Goal: Information Seeking & Learning: Learn about a topic

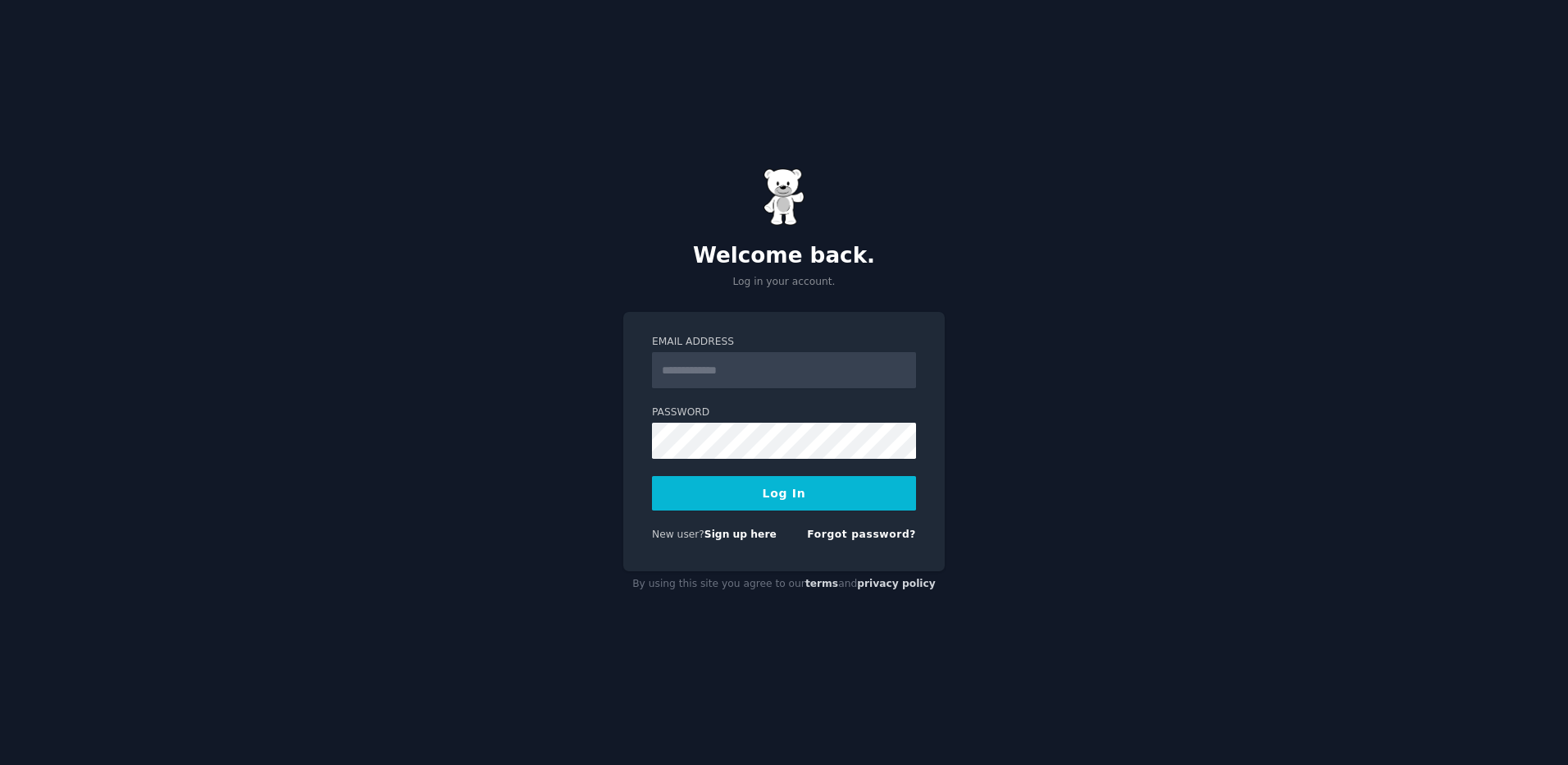
type input "**********"
click at [815, 493] on button "Log In" at bounding box center [784, 493] width 264 height 35
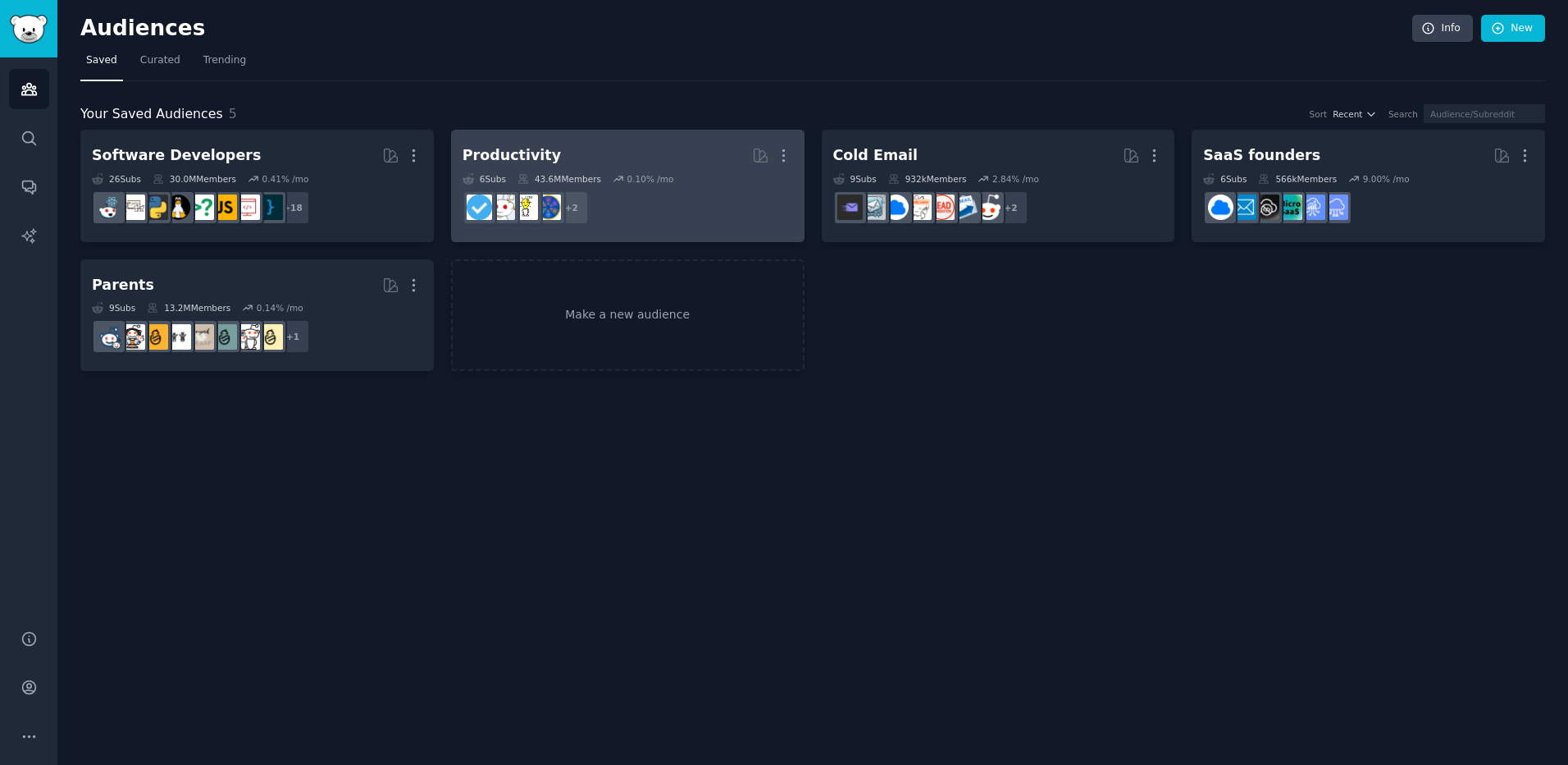
click at [515, 151] on div "Productivity" at bounding box center [512, 155] width 98 height 20
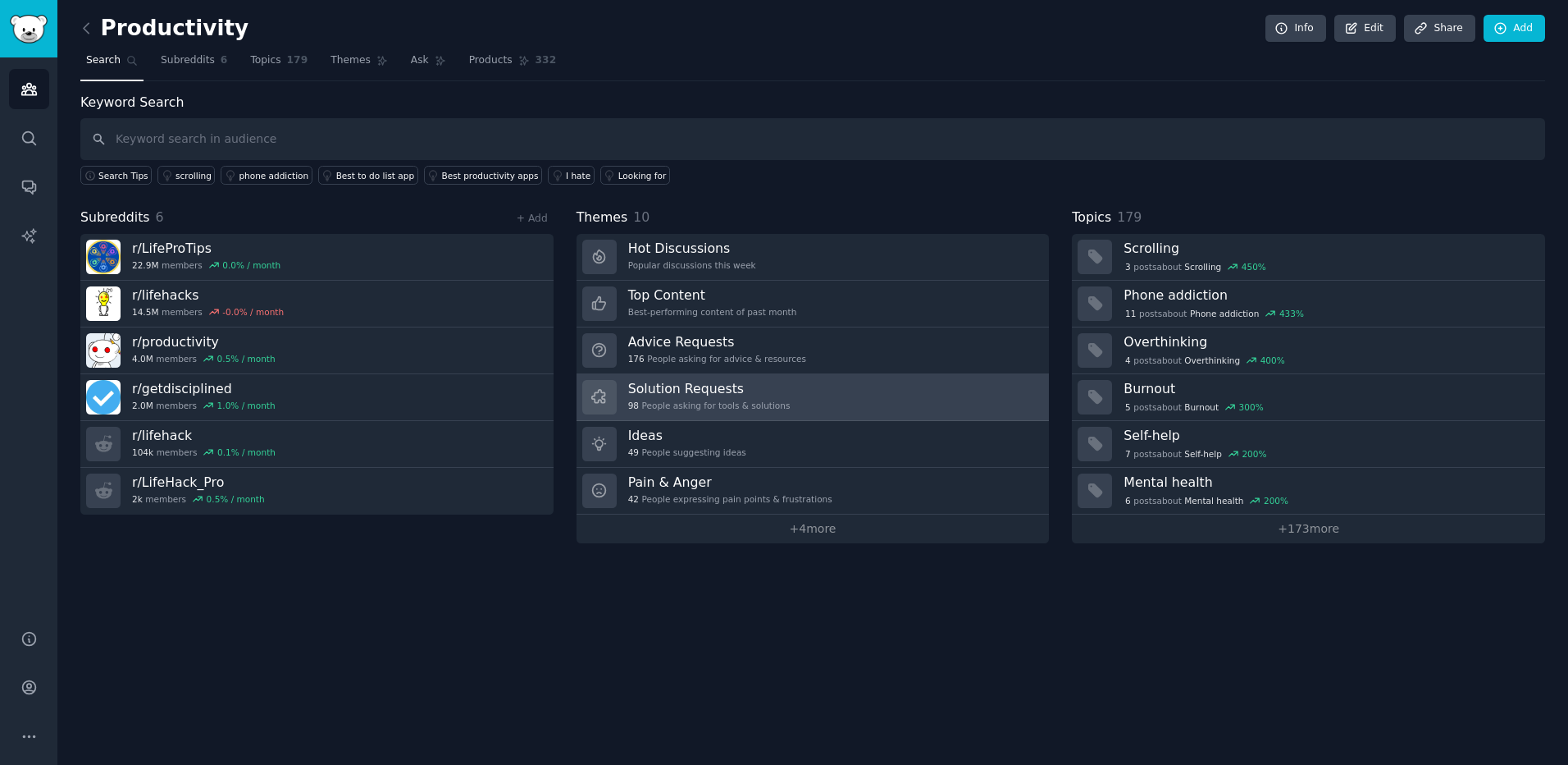
click at [714, 385] on h3 "Solution Requests" at bounding box center [709, 388] width 162 height 17
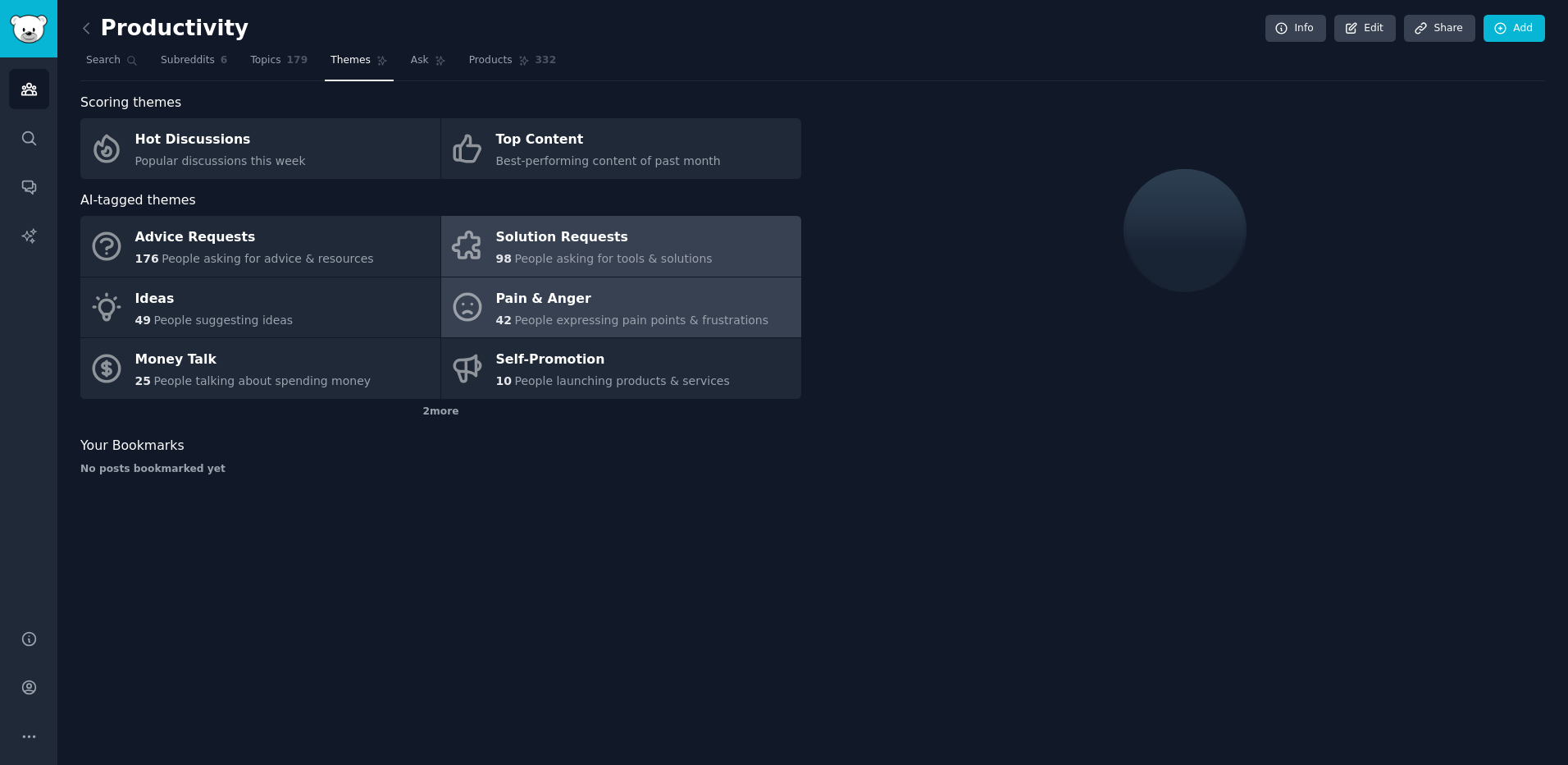
click at [621, 302] on div "Pain & Anger" at bounding box center [633, 298] width 273 height 27
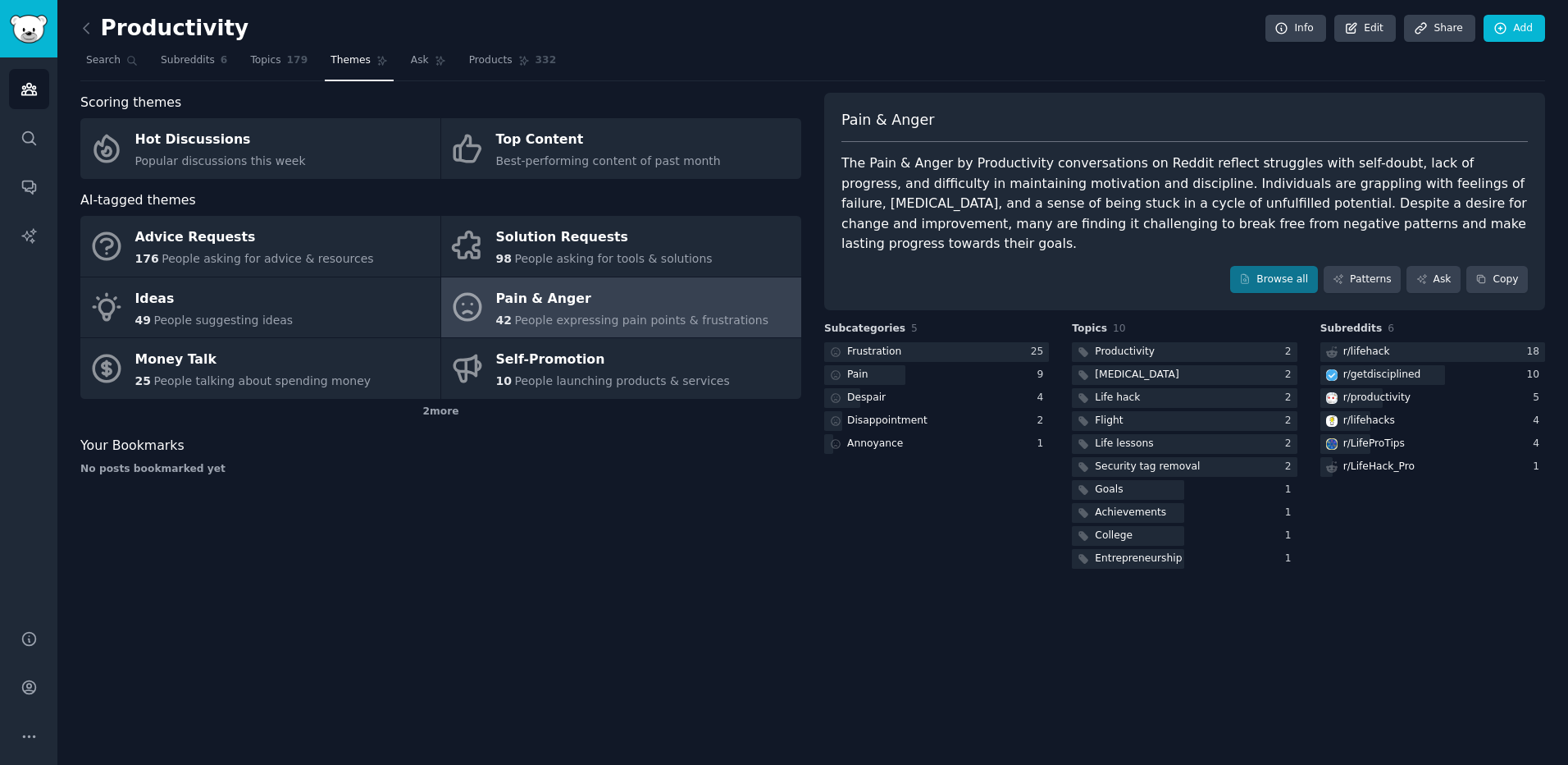
drag, startPoint x: 1271, startPoint y: 164, endPoint x: 1459, endPoint y: 229, distance: 198.9
click at [1459, 229] on div "The Pain & Anger by Productivity conversations on Reddit reflect struggles with…" at bounding box center [1185, 204] width 687 height 101
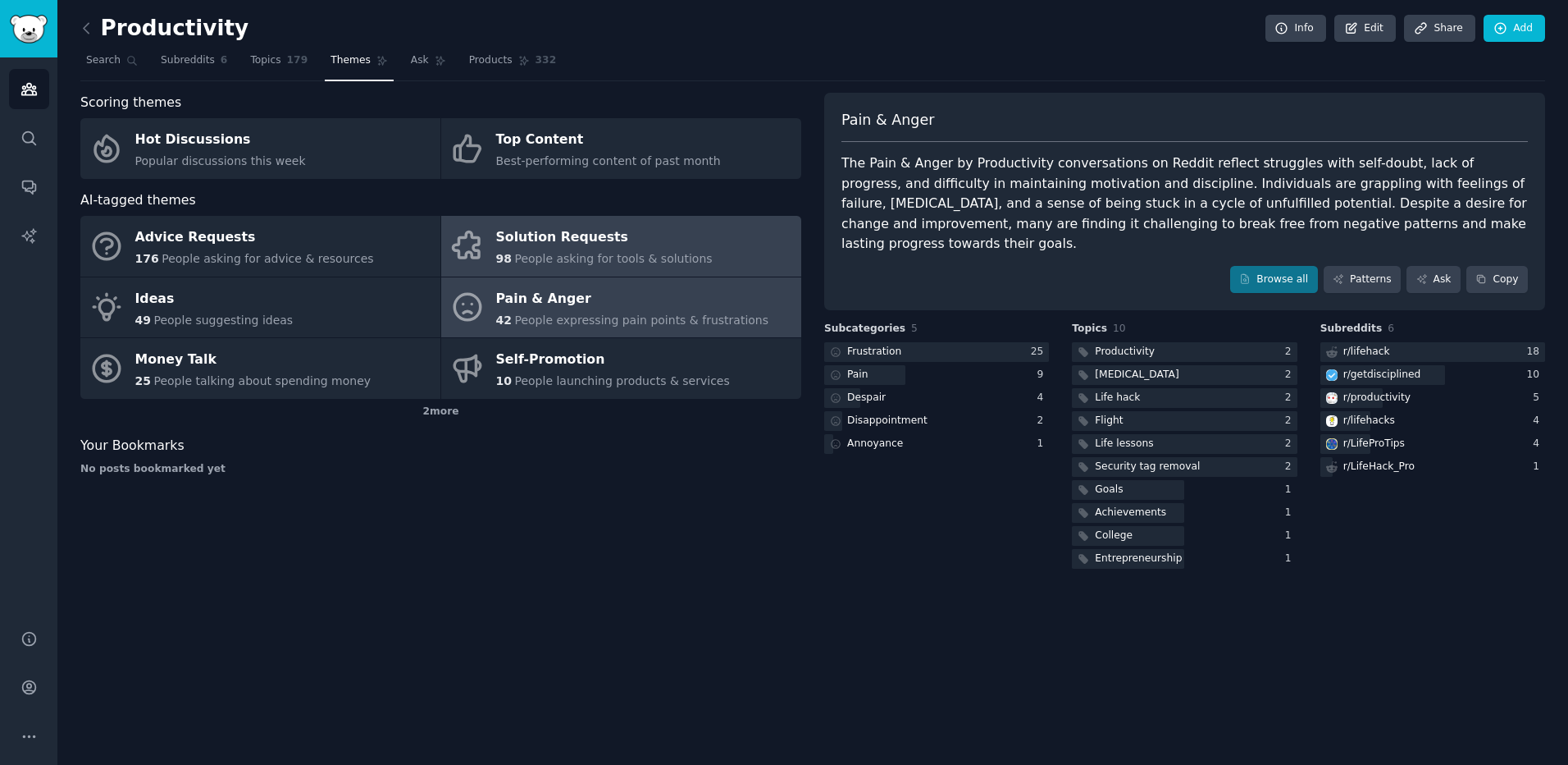
click at [639, 230] on div "Solution Requests" at bounding box center [604, 238] width 216 height 27
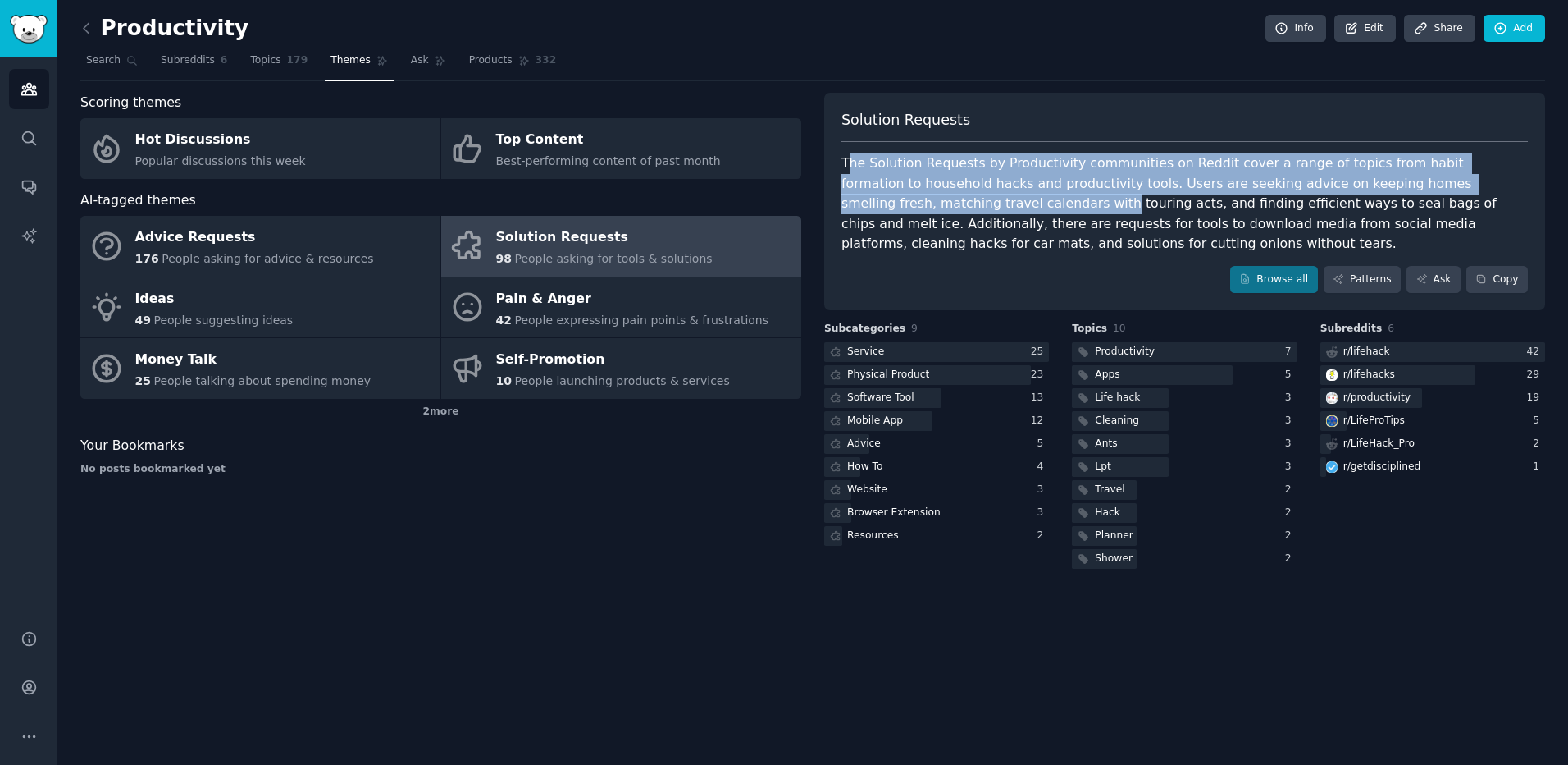
drag, startPoint x: 849, startPoint y: 162, endPoint x: 1517, endPoint y: 183, distance: 668.3
click at [1517, 183] on div "The Solution Requests by Productivity communities on Reddit cover a range of to…" at bounding box center [1185, 204] width 687 height 101
